Goal: Task Accomplishment & Management: Complete application form

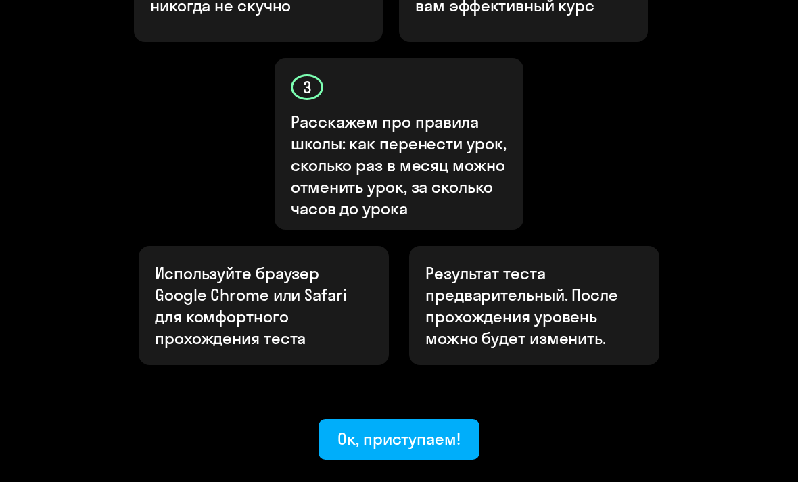
scroll to position [620, 0]
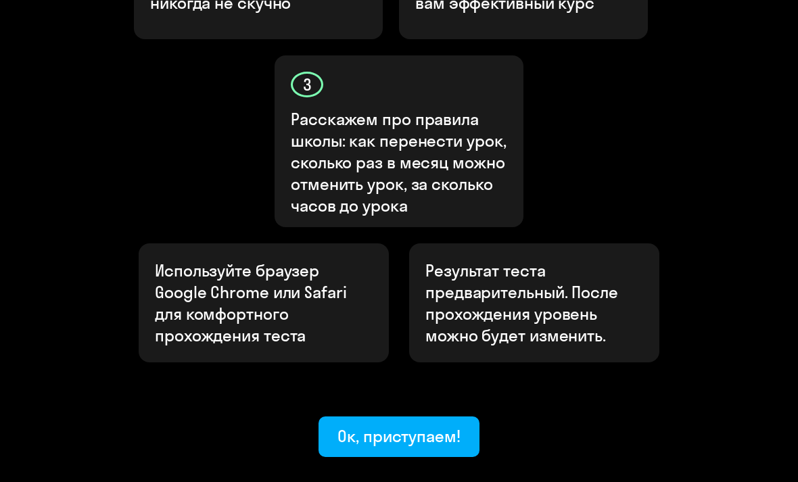
click at [462, 417] on button "Ок, приступаем!" at bounding box center [399, 437] width 161 height 41
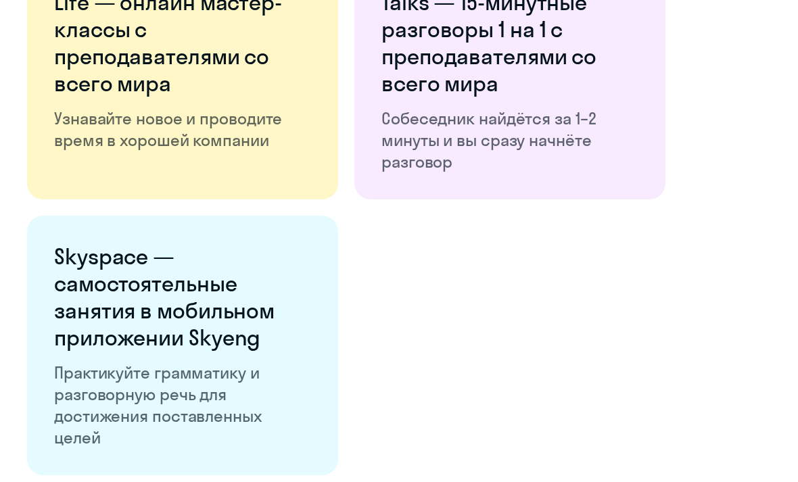
scroll to position [2484, 0]
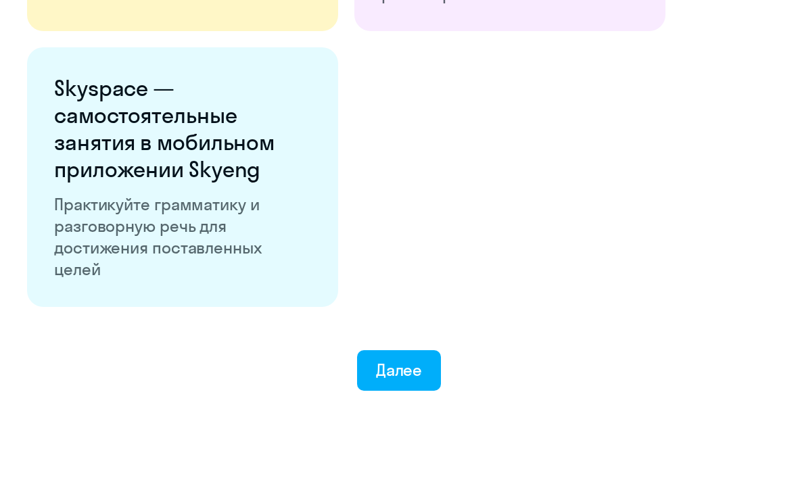
click at [422, 367] on button "Далее" at bounding box center [399, 370] width 85 height 41
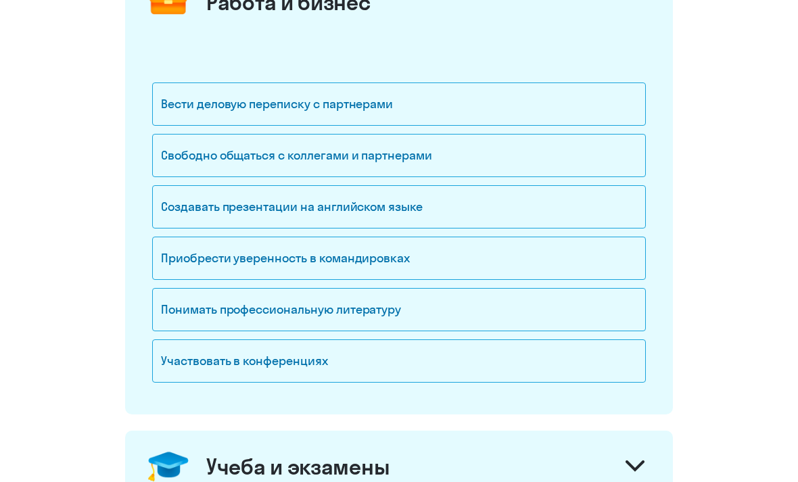
scroll to position [216, 0]
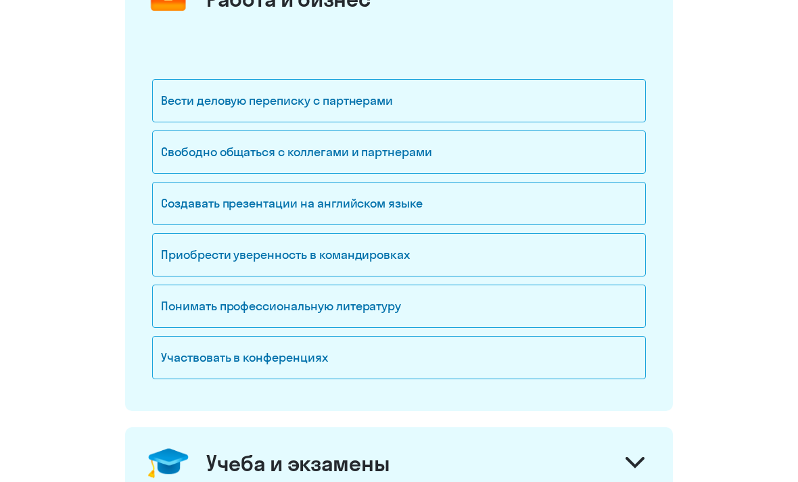
click at [491, 159] on div "Свободно общаться с коллегами и партнерами" at bounding box center [399, 152] width 494 height 43
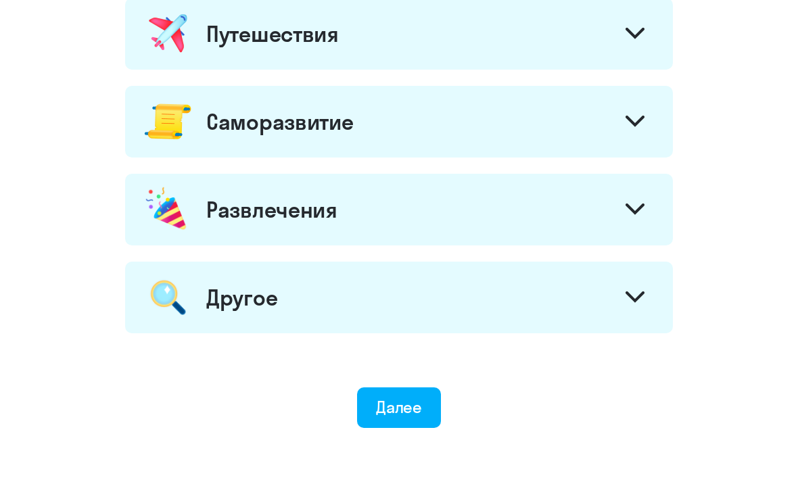
scroll to position [765, 0]
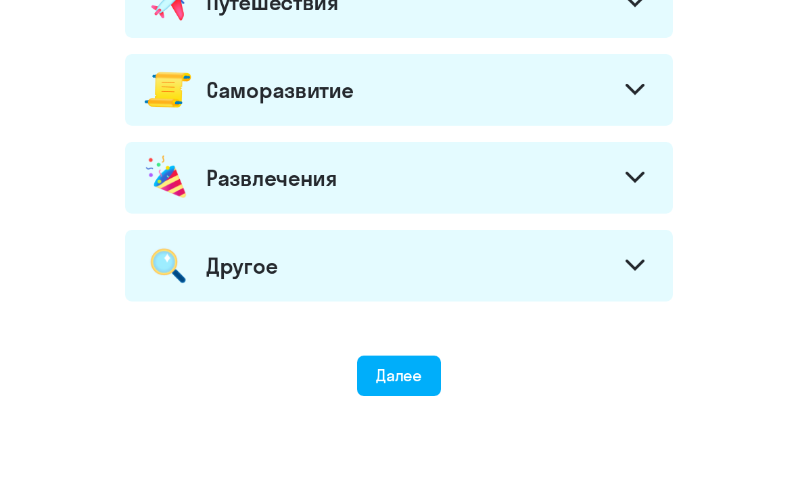
click at [396, 376] on div "Далее" at bounding box center [399, 376] width 47 height 22
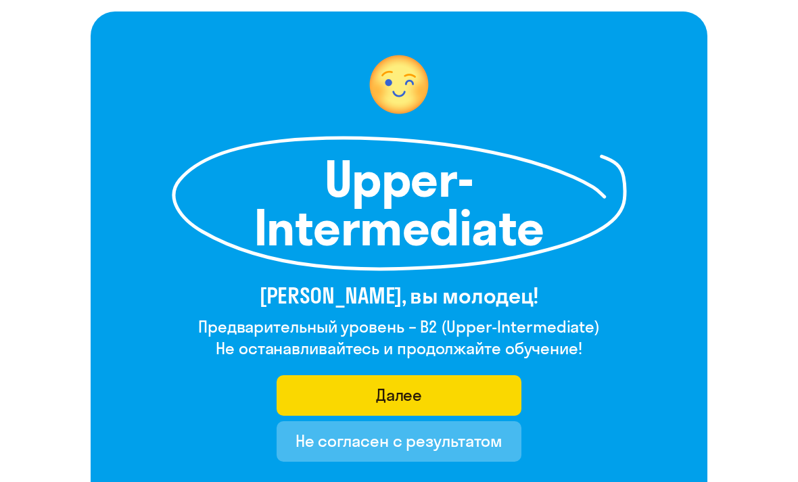
scroll to position [79, 0]
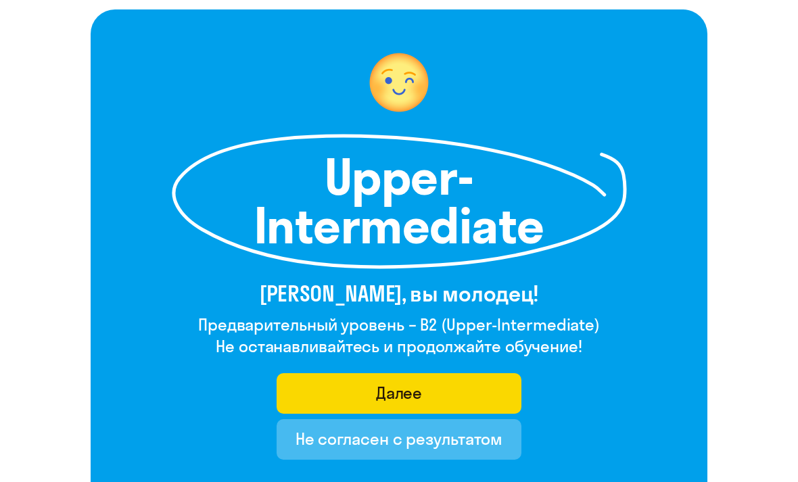
click at [475, 386] on button "Далее" at bounding box center [400, 393] width 246 height 41
